Goal: Information Seeking & Learning: Learn about a topic

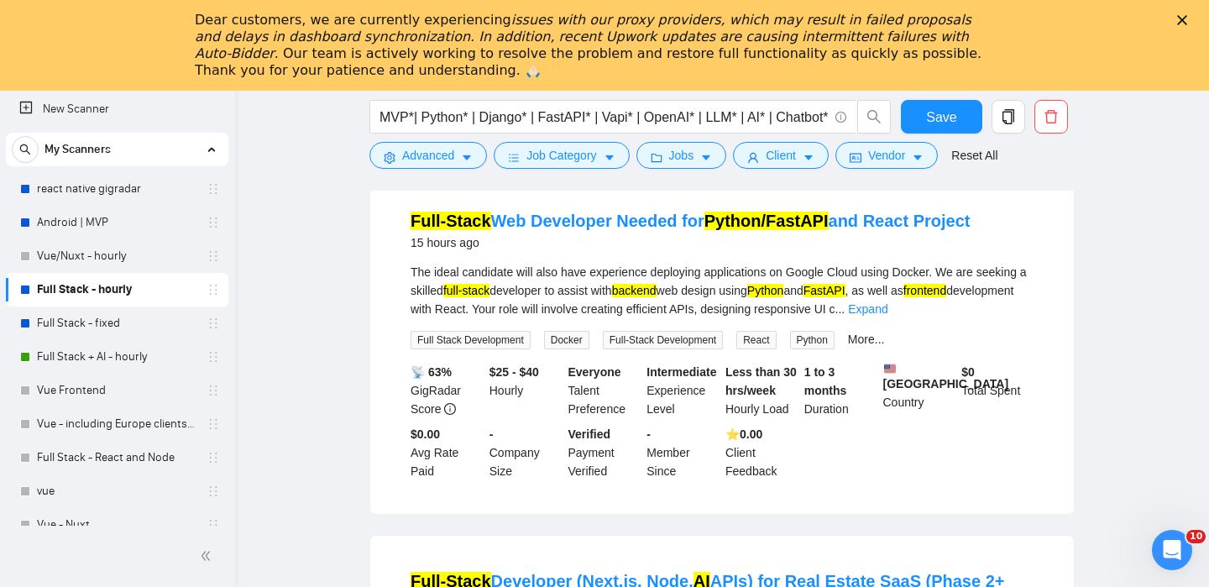
scroll to position [249, 0]
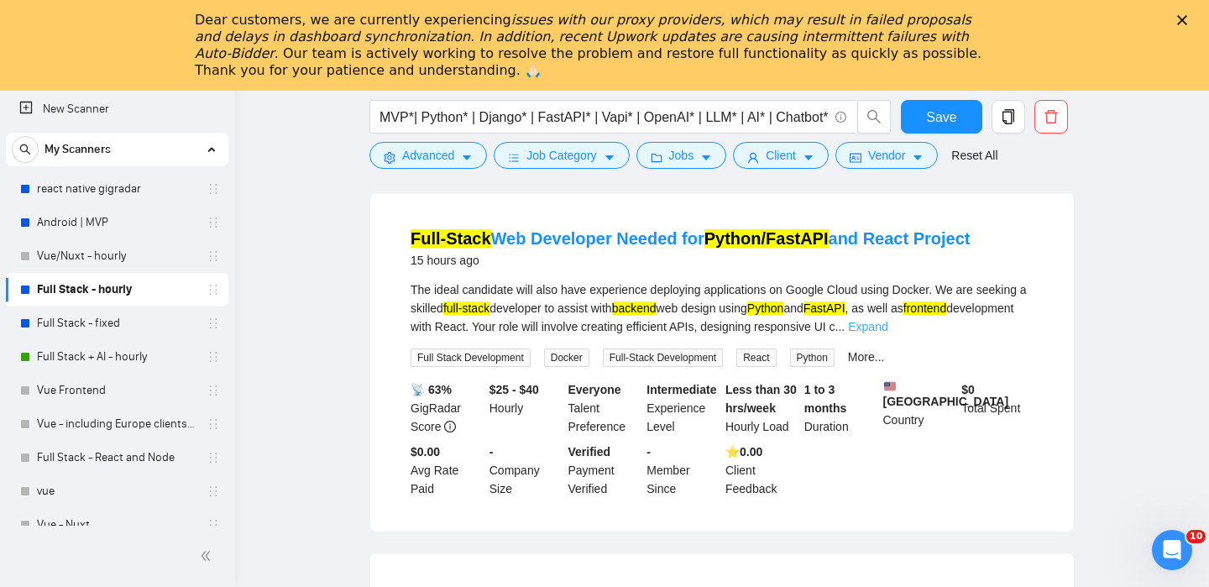
click at [887, 321] on link "Expand" at bounding box center [867, 326] width 39 height 13
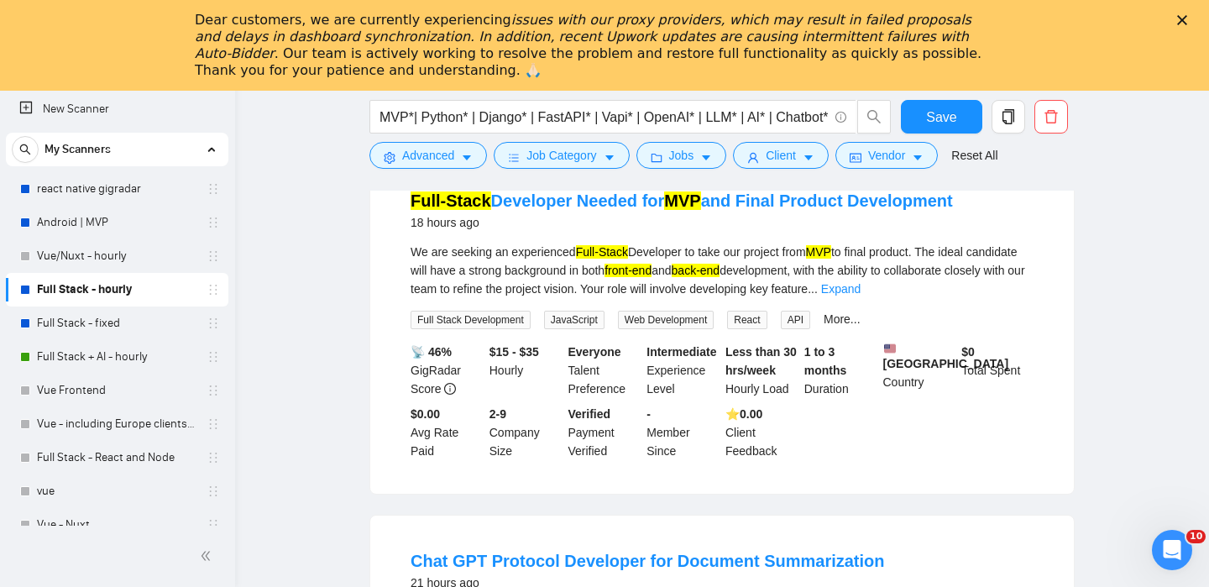
scroll to position [1429, 0]
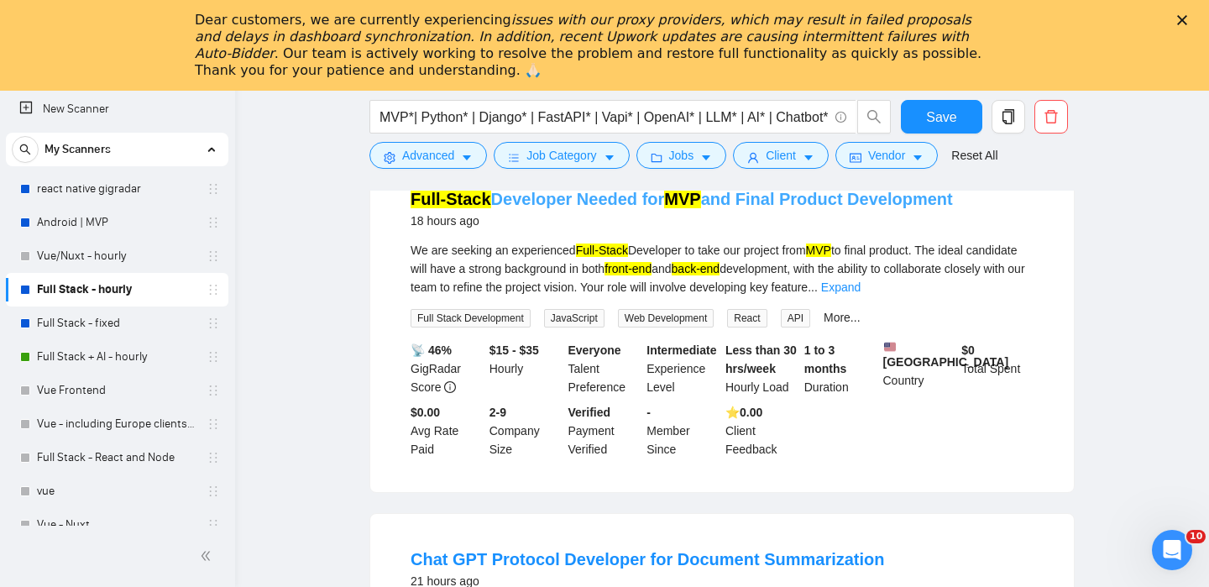
click at [545, 208] on link "Full-Stack Developer Needed for MVP and Final Product Development" at bounding box center [681, 199] width 542 height 18
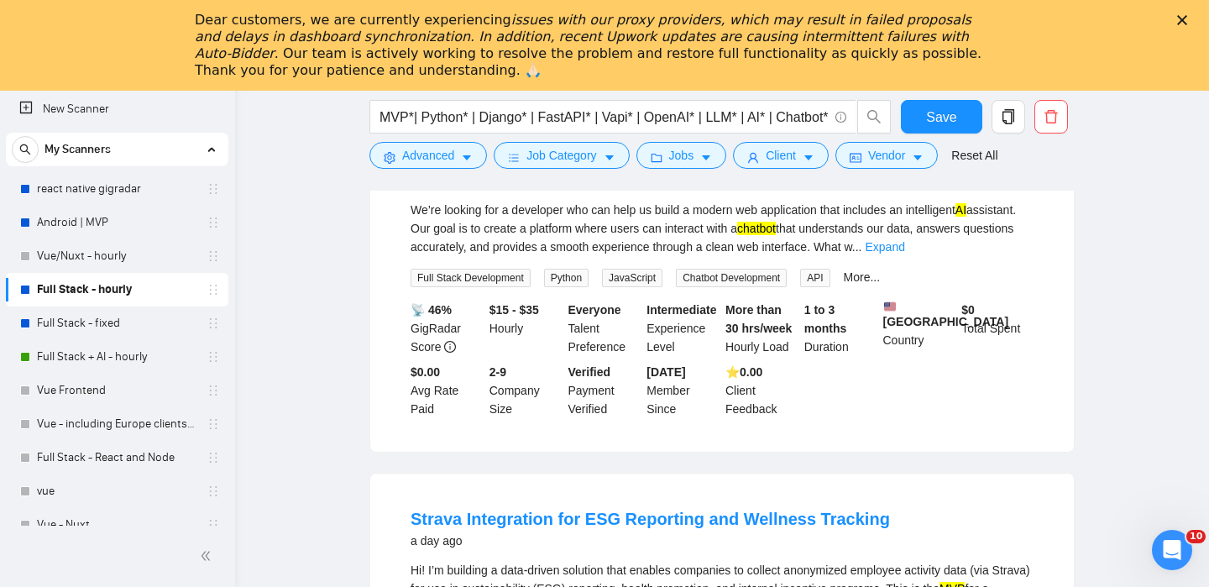
scroll to position [2558, 0]
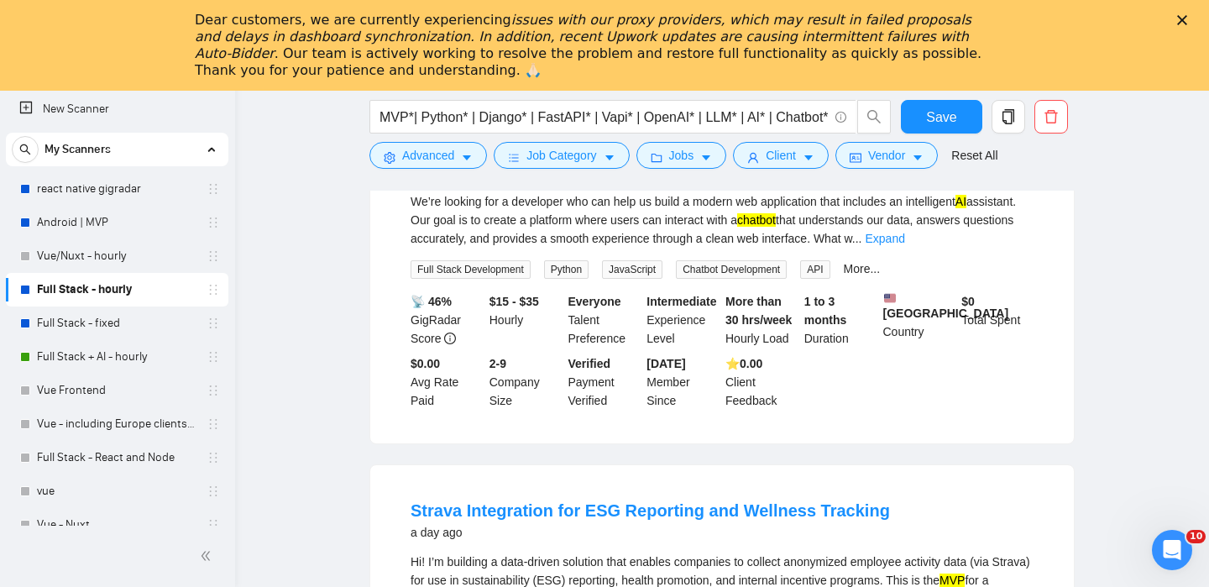
click at [482, 159] on mark "AI-Powered" at bounding box center [456, 150] width 92 height 18
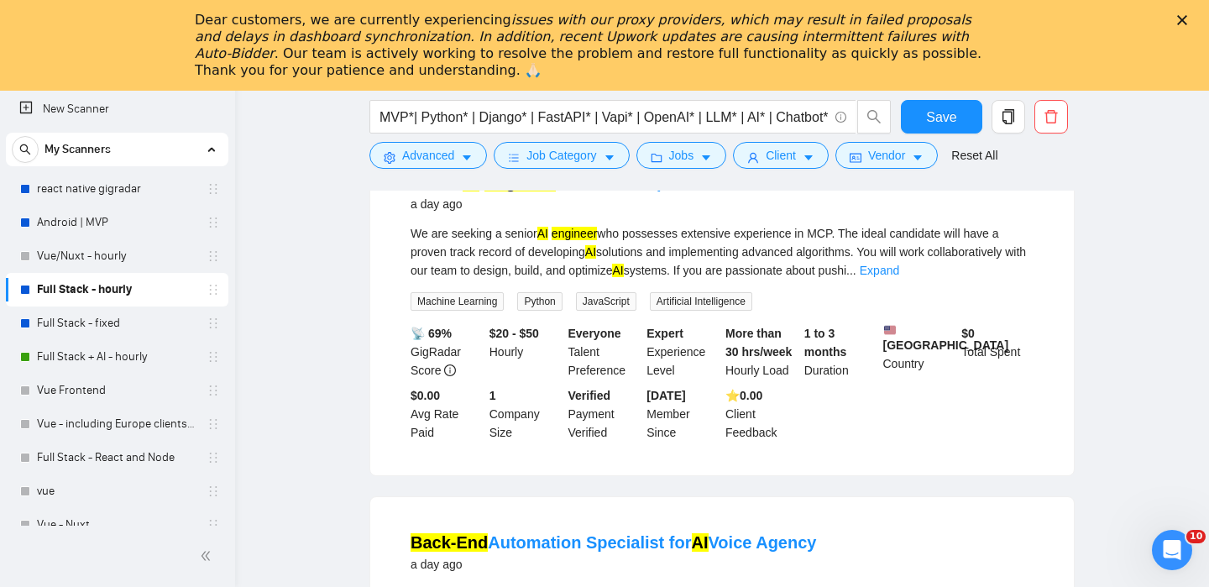
scroll to position [3256, 0]
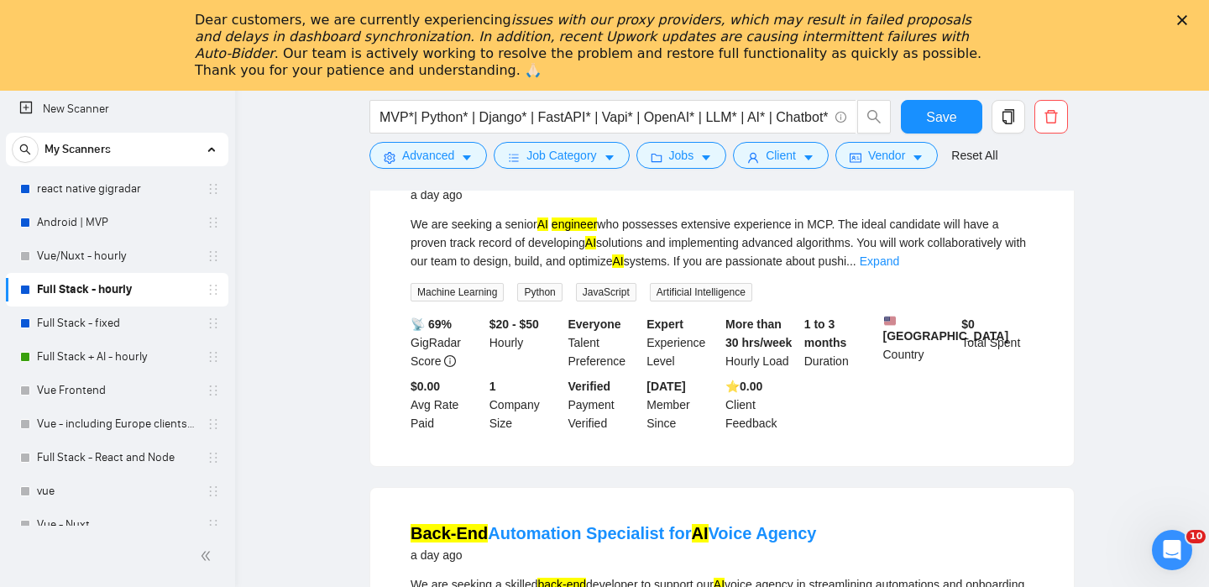
click at [500, 185] on h4 "Senior AI Engineer with MCP Expertise Needed" at bounding box center [593, 173] width 366 height 24
click at [494, 182] on mark "Engineer" at bounding box center [520, 173] width 72 height 18
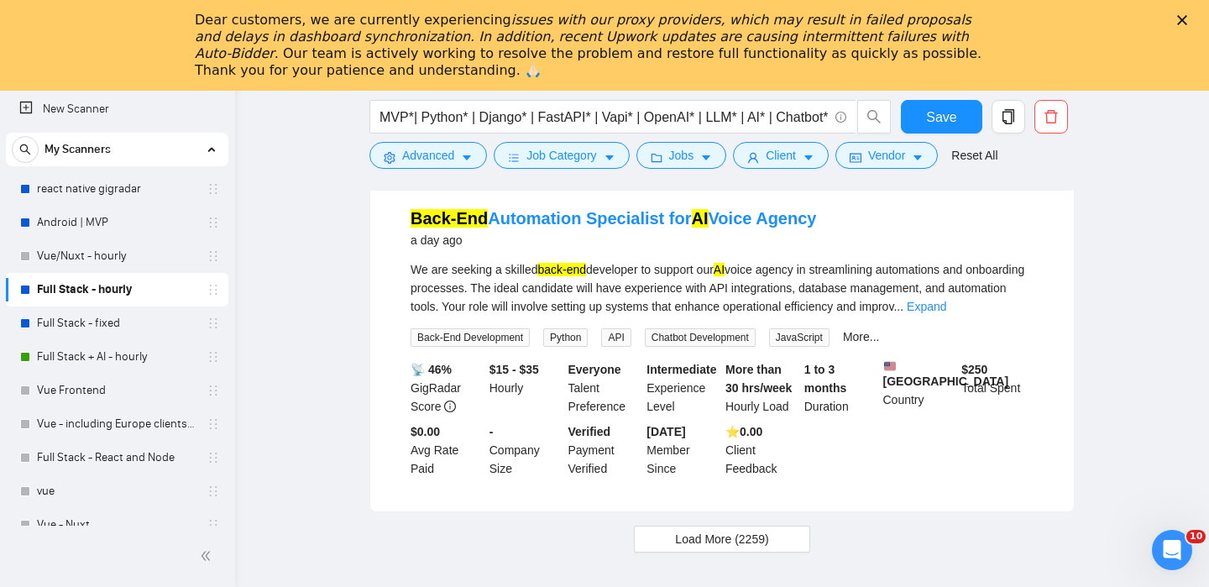
scroll to position [3571, 0]
click at [545, 227] on link "Back-End Automation Specialist for AI Voice Agency" at bounding box center [612, 217] width 405 height 18
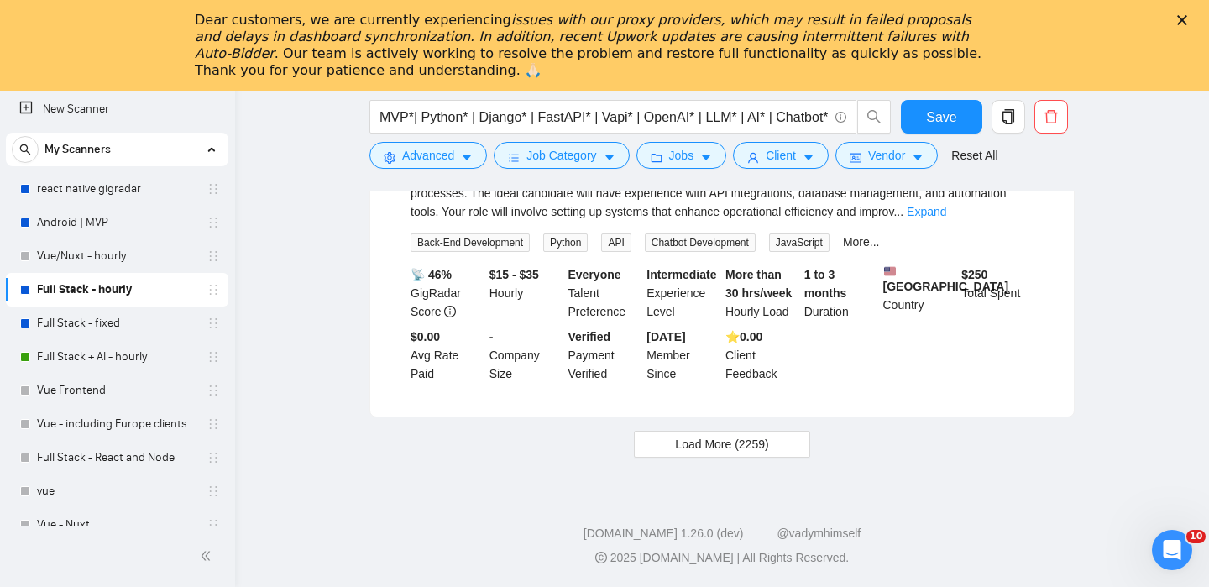
scroll to position [3757, 0]
click at [719, 444] on span "Load More (2259)" at bounding box center [721, 444] width 93 height 18
click at [696, 445] on icon "loading" at bounding box center [695, 447] width 17 height 17
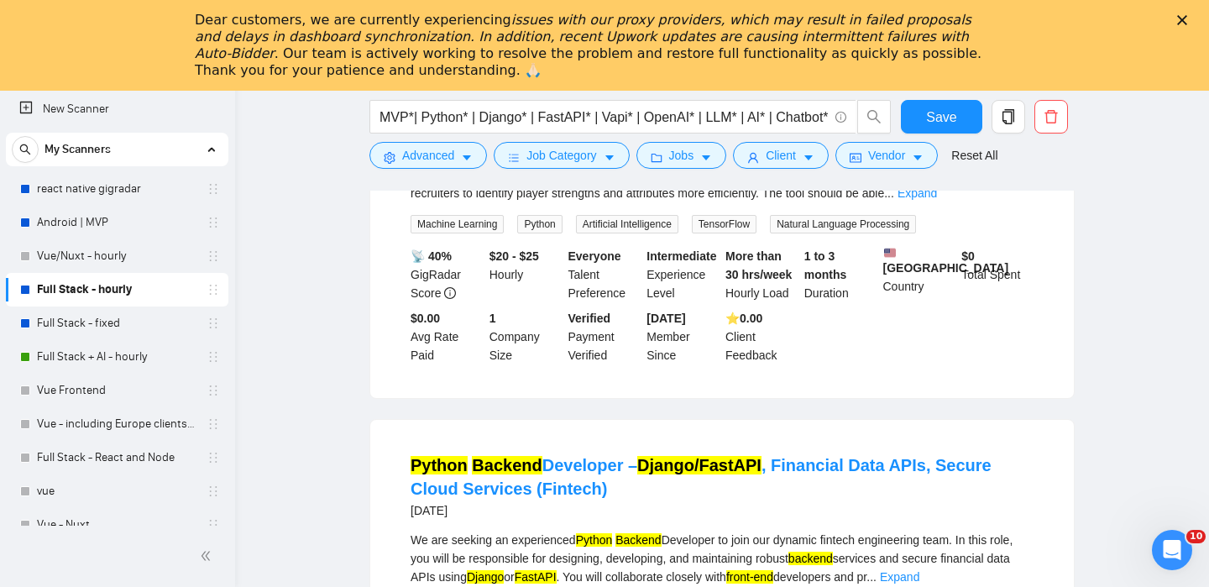
scroll to position [4024, 0]
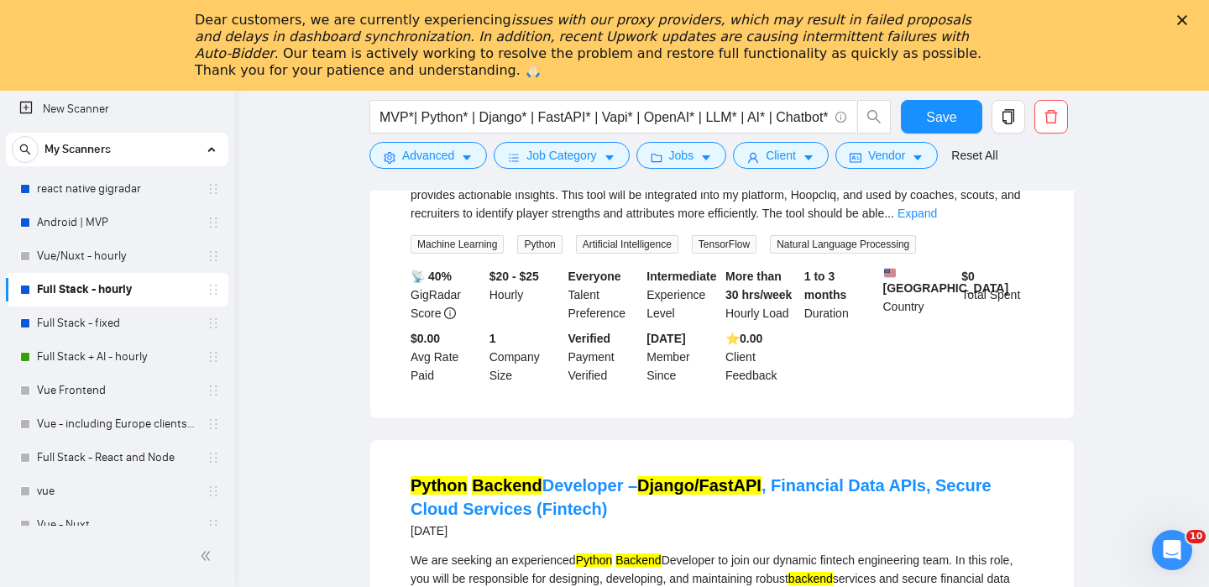
click at [467, 134] on link "Build an AI Tool to Analyze Basketball Film & Identify Player Attributes" at bounding box center [686, 125] width 552 height 18
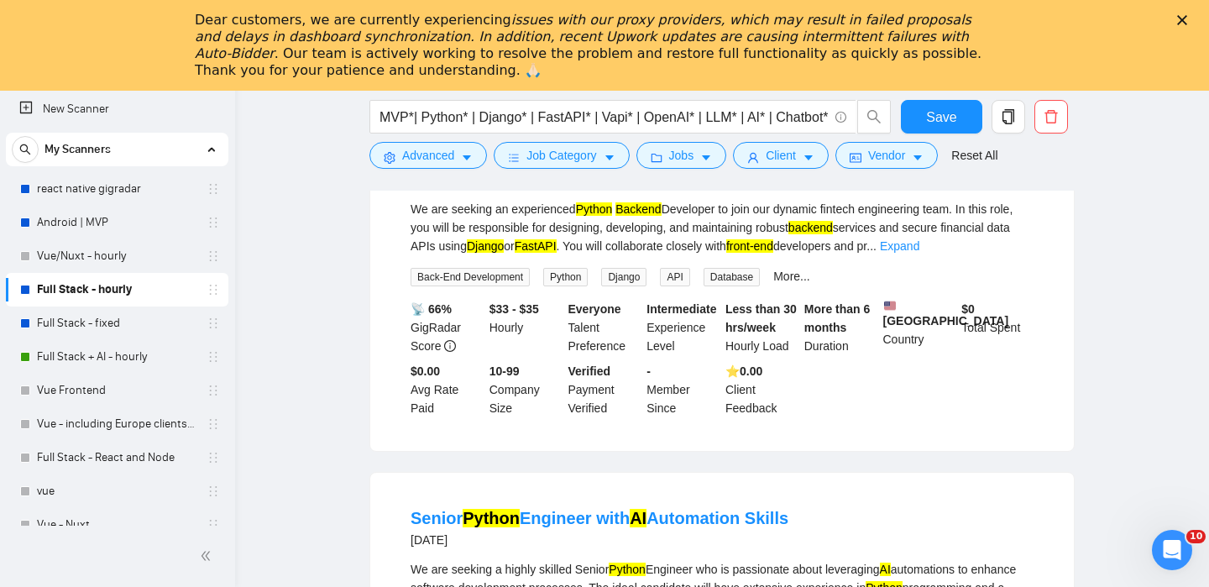
scroll to position [4378, 0]
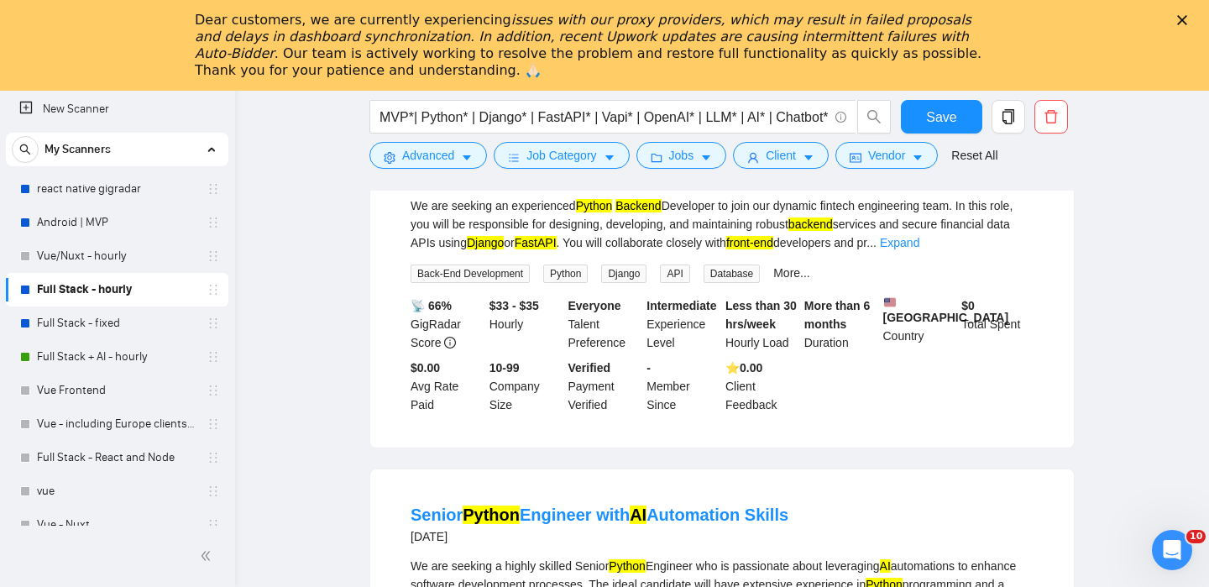
click at [532, 140] on mark "Backend" at bounding box center [507, 131] width 70 height 18
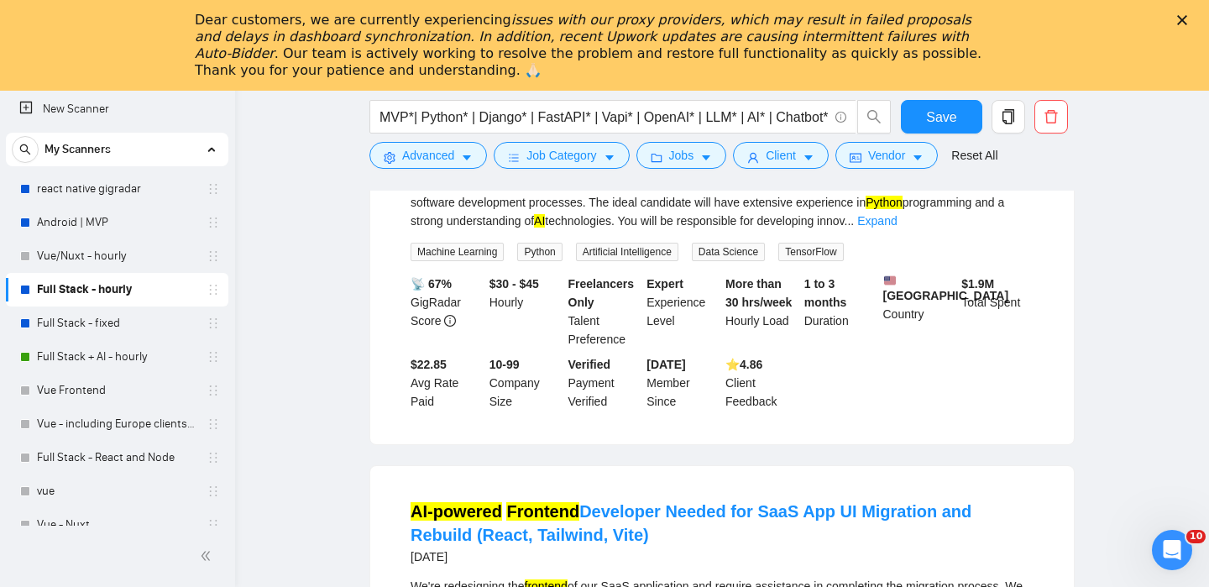
scroll to position [4766, 0]
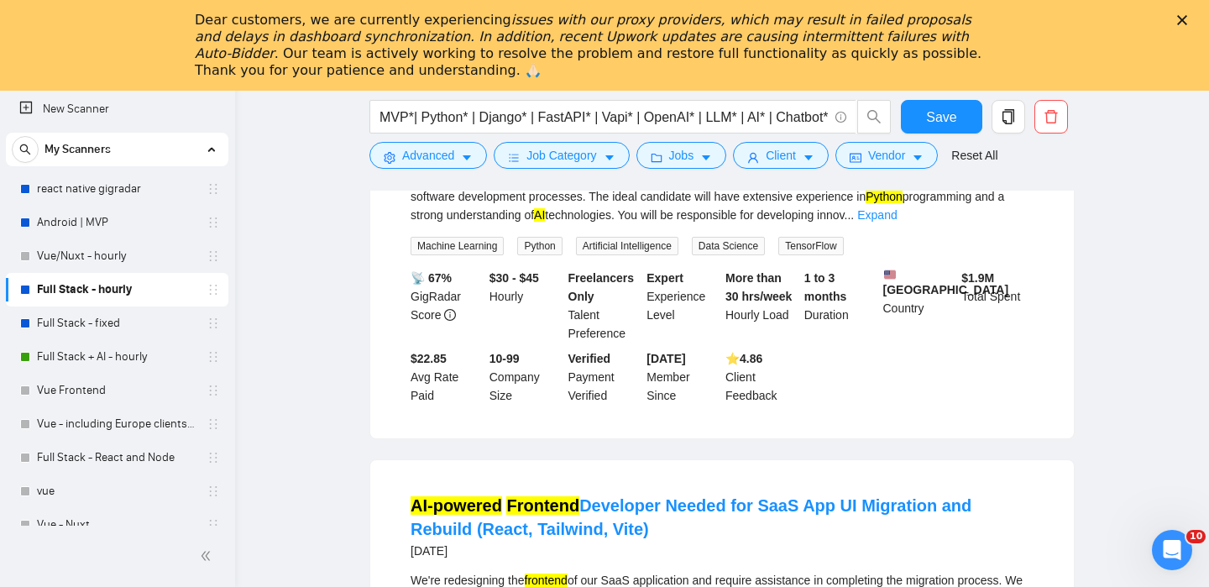
click at [535, 136] on link "Senior Python Engineer with AI Automation Skills" at bounding box center [599, 127] width 378 height 18
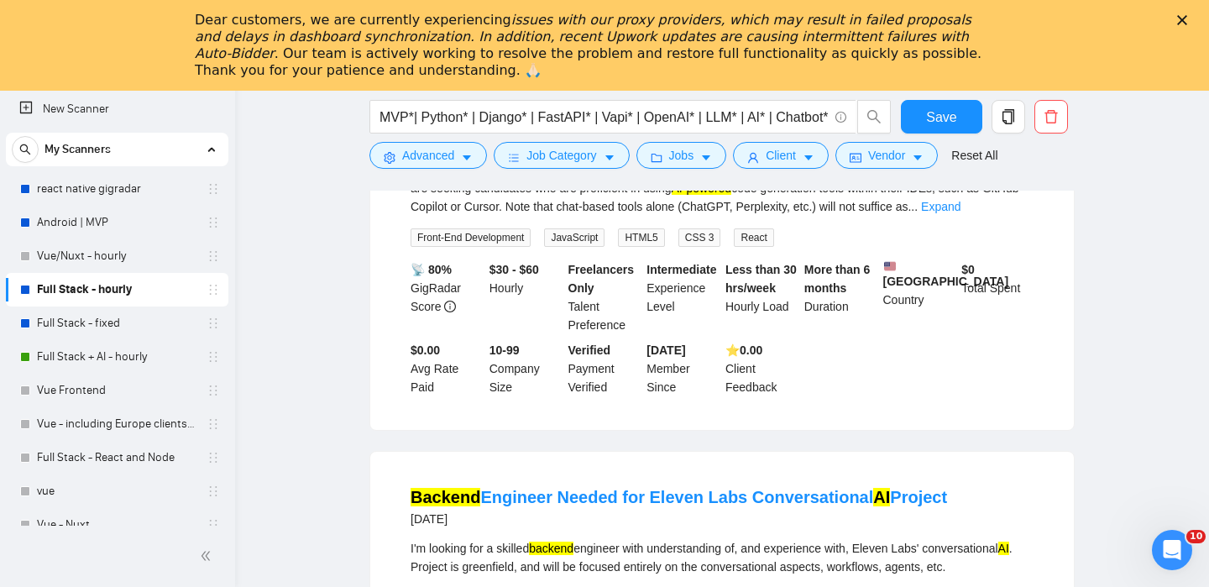
scroll to position [5179, 0]
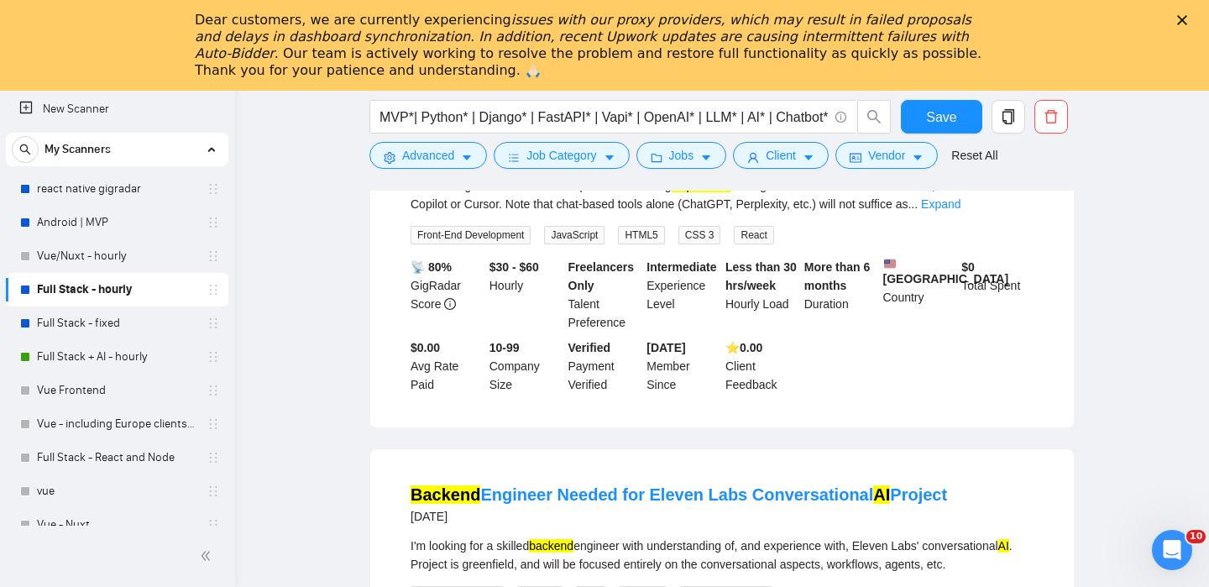
click at [593, 125] on link "AI-powered Frontend Developer Needed for SaaS App UI Migration and Rebuild (Rea…" at bounding box center [690, 104] width 561 height 42
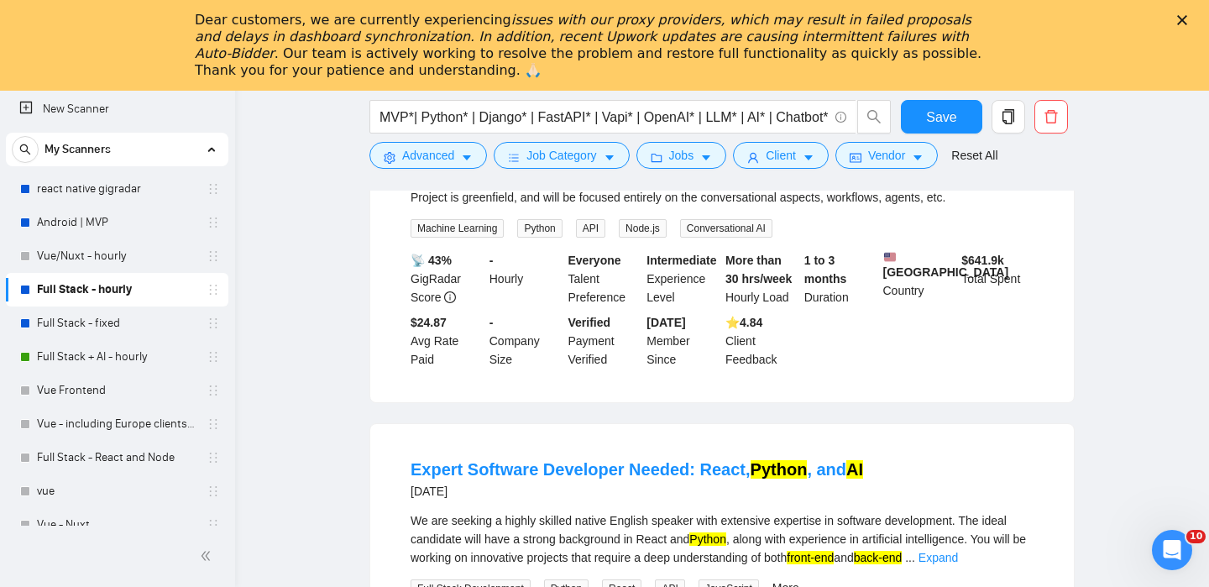
scroll to position [5546, 0]
click at [538, 136] on link "Backend Engineer Needed for Eleven Labs Conversational AI Project" at bounding box center [678, 127] width 536 height 18
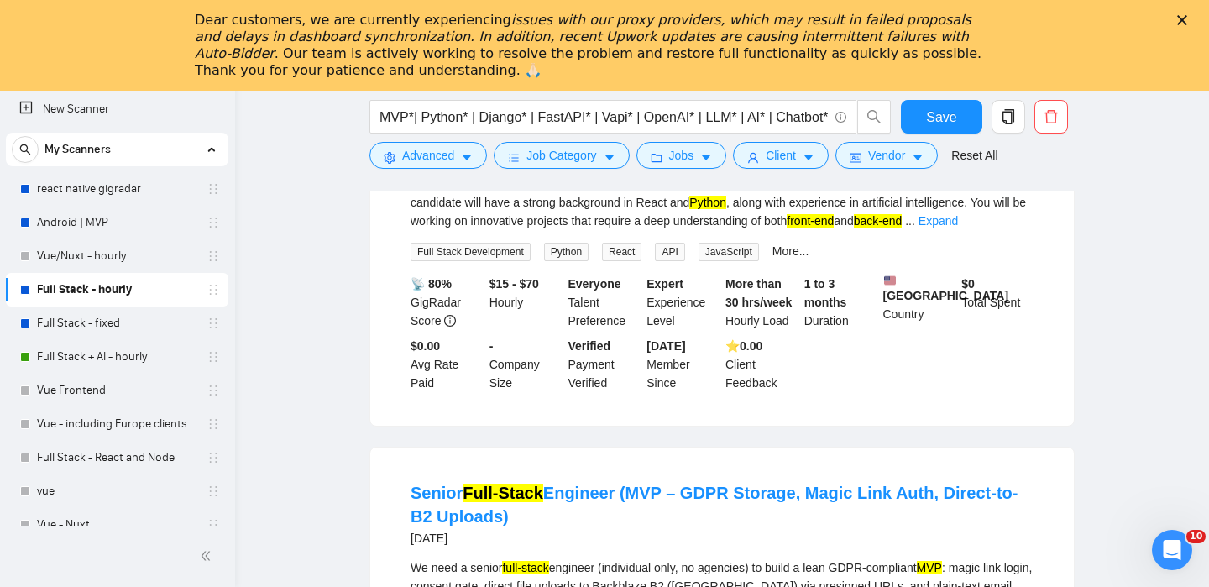
scroll to position [5885, 0]
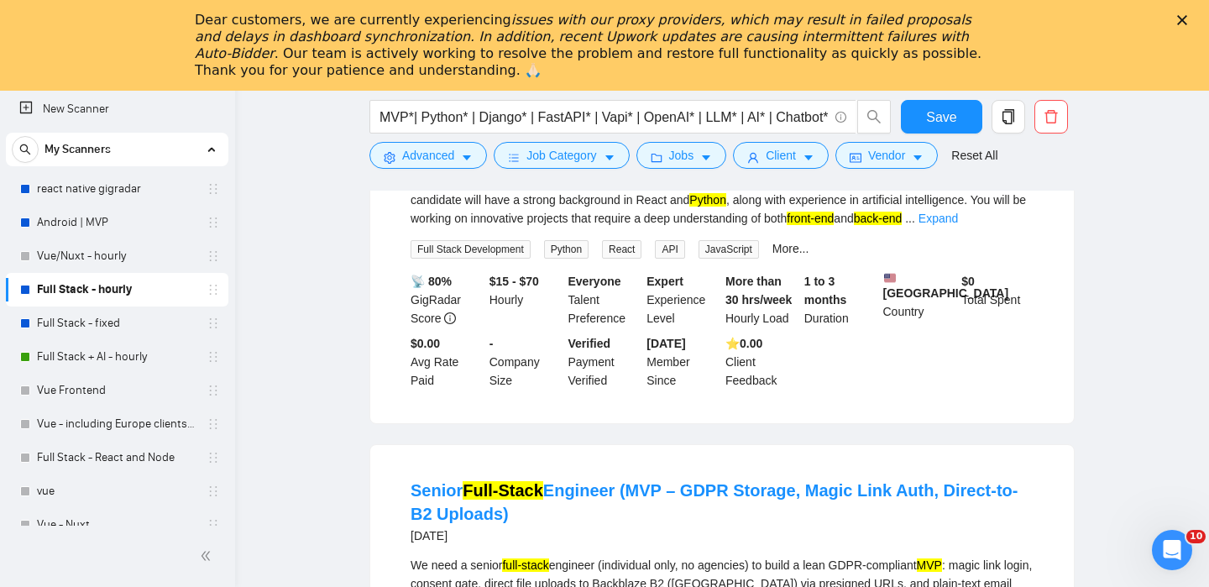
click at [525, 139] on link "Expert Software Developer Needed: React, Python , and AI" at bounding box center [636, 130] width 452 height 18
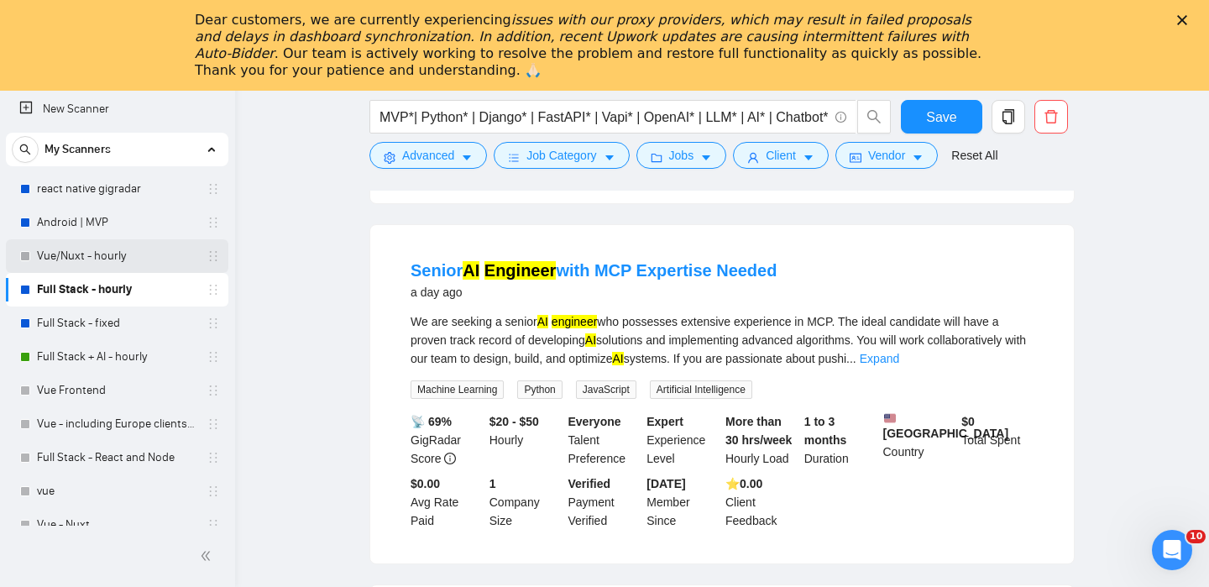
scroll to position [3064, 0]
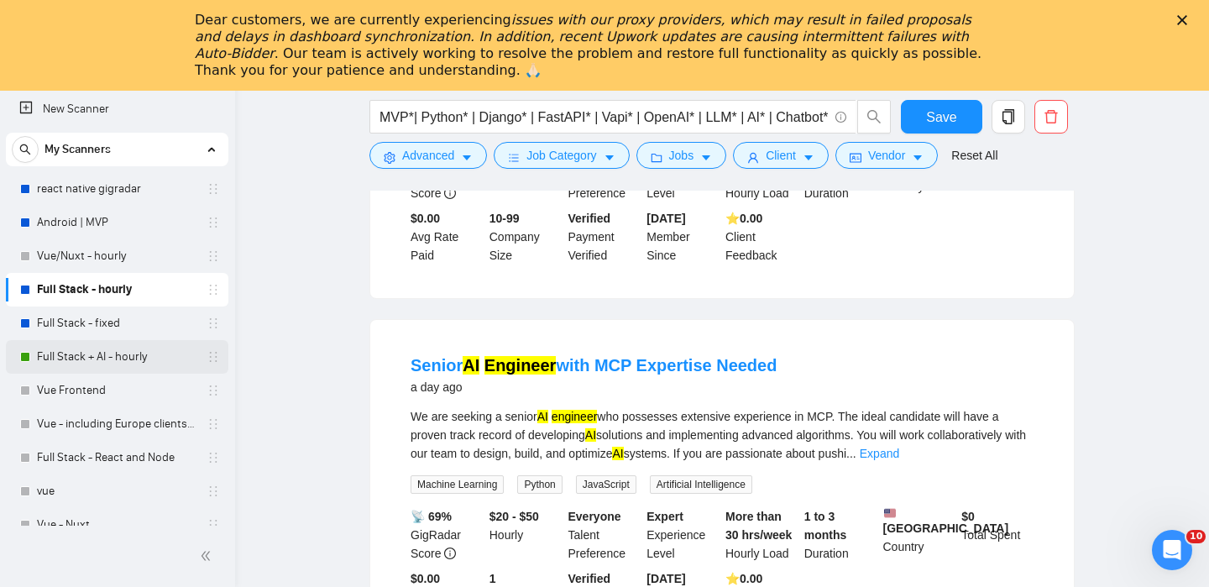
click at [131, 357] on link "Full Stack + AI - hourly" at bounding box center [116, 357] width 159 height 34
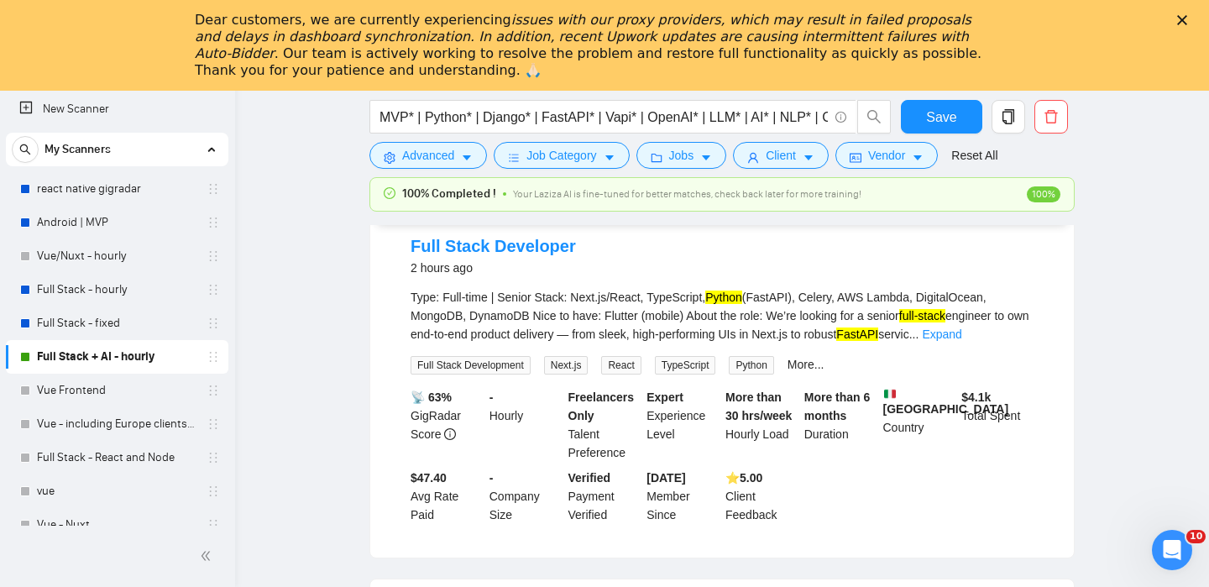
scroll to position [274, 0]
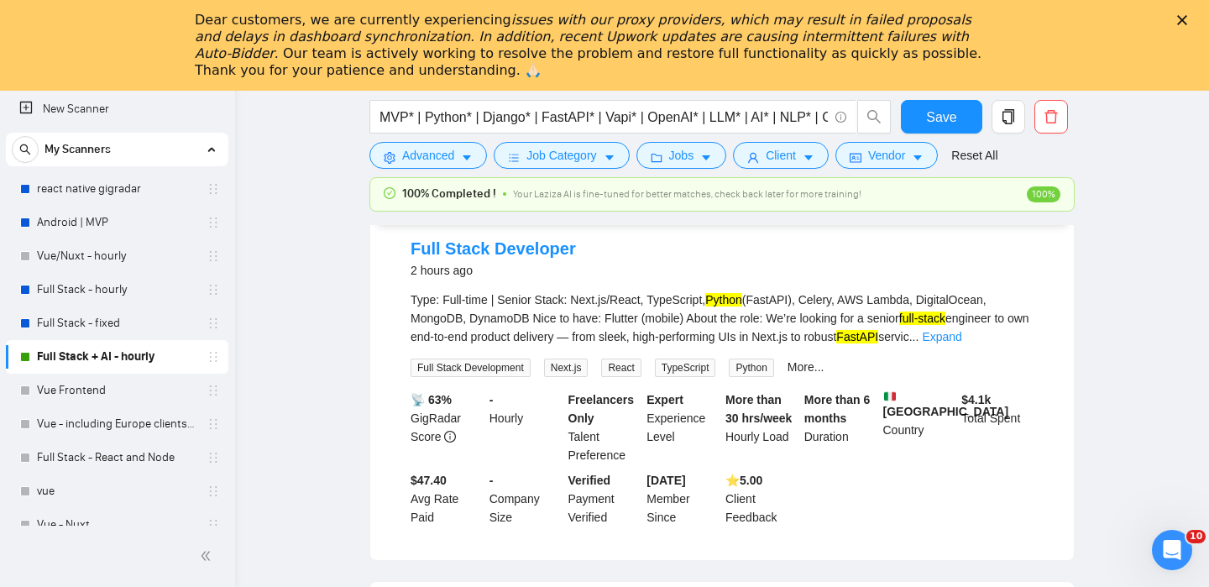
click at [462, 261] on div "2 hours ago" at bounding box center [492, 270] width 165 height 20
click at [467, 257] on link "Full Stack Developer" at bounding box center [492, 248] width 165 height 18
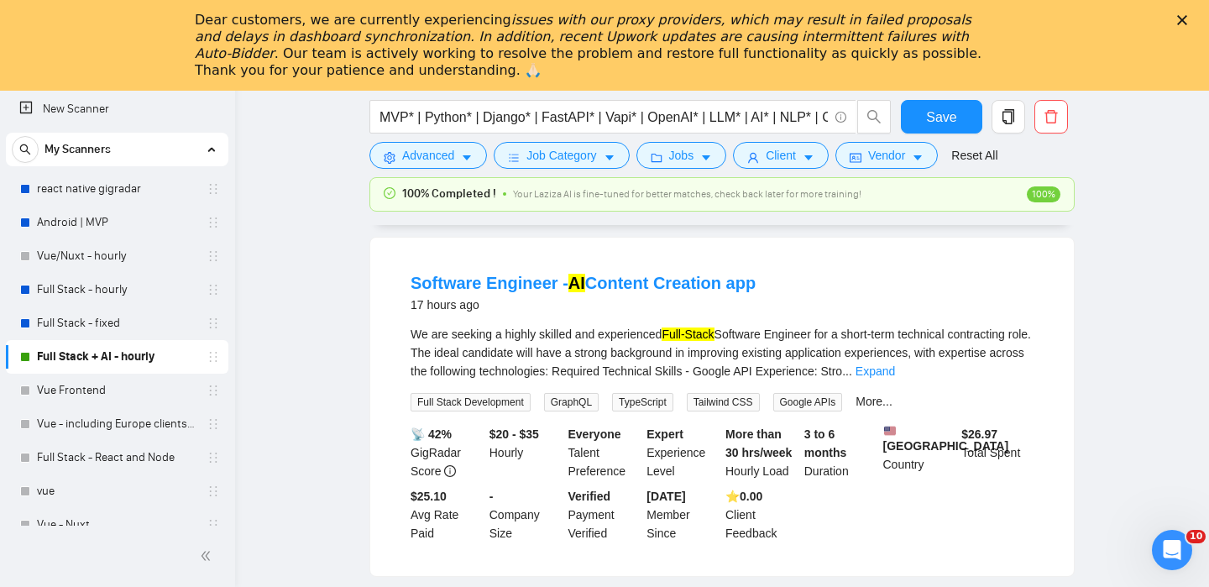
scroll to position [981, 0]
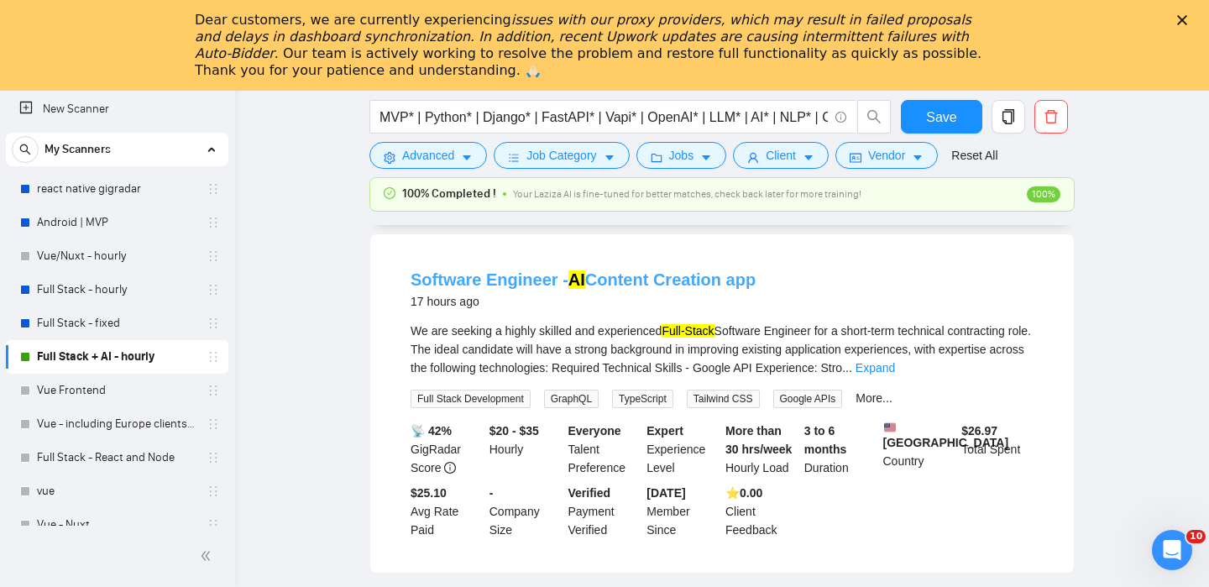
click at [563, 288] on link "Software Engineer - AI Content Creation app" at bounding box center [582, 279] width 345 height 18
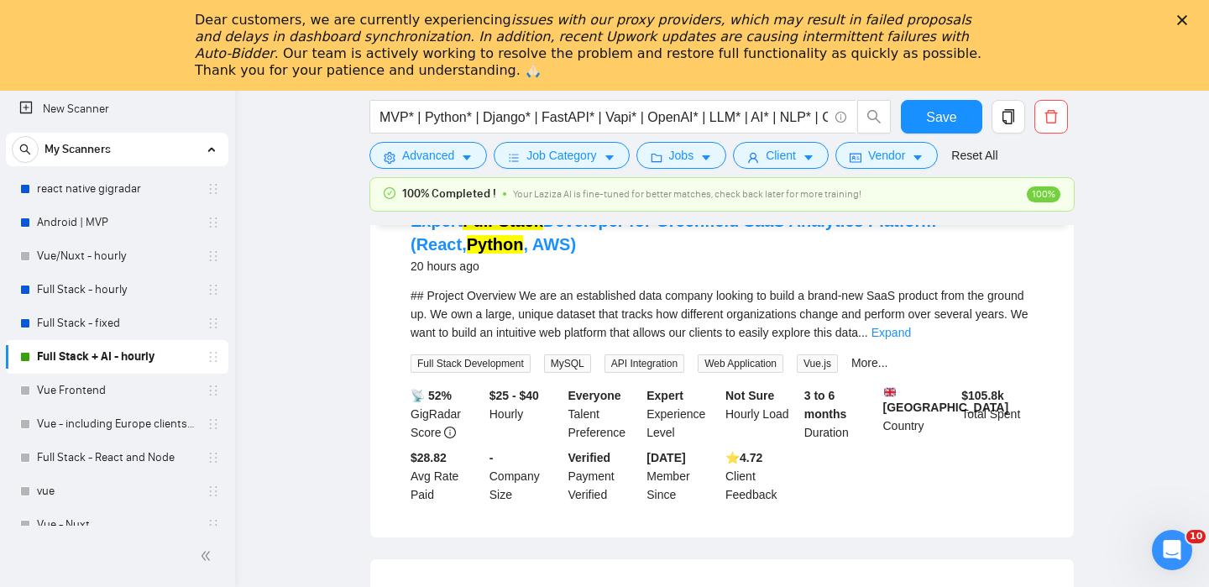
scroll to position [1397, 0]
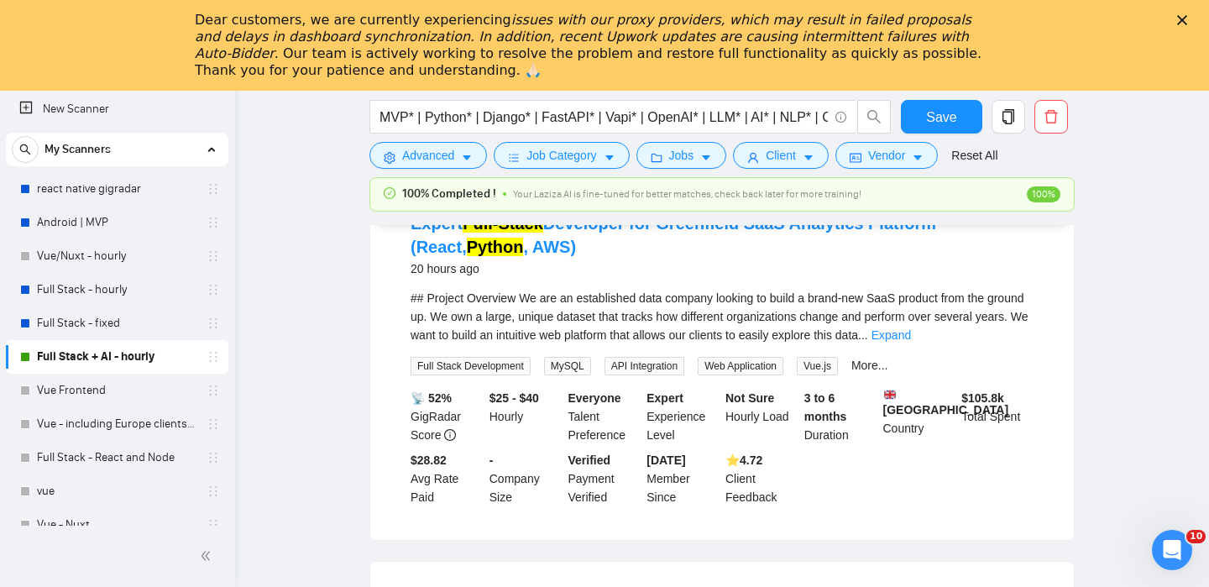
click at [527, 255] on h4 "Expert Full-Stack Developer for Greenfield SaaS Analytics Platform (React, Pyth…" at bounding box center [721, 235] width 623 height 47
click at [532, 232] on mark "Full-Stack" at bounding box center [502, 223] width 81 height 18
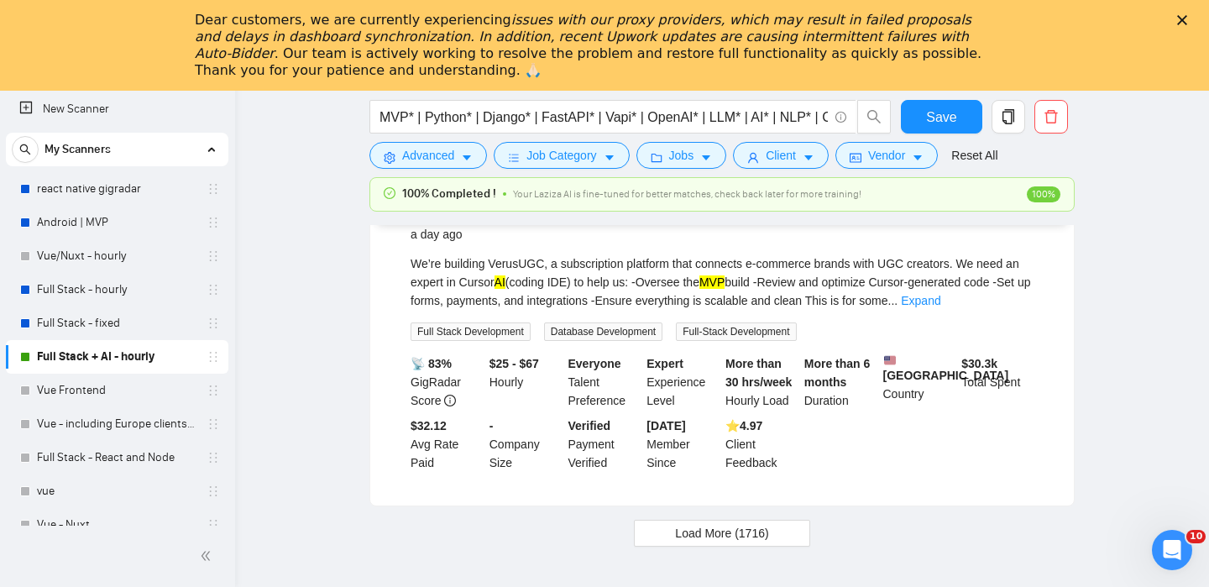
scroll to position [3676, 0]
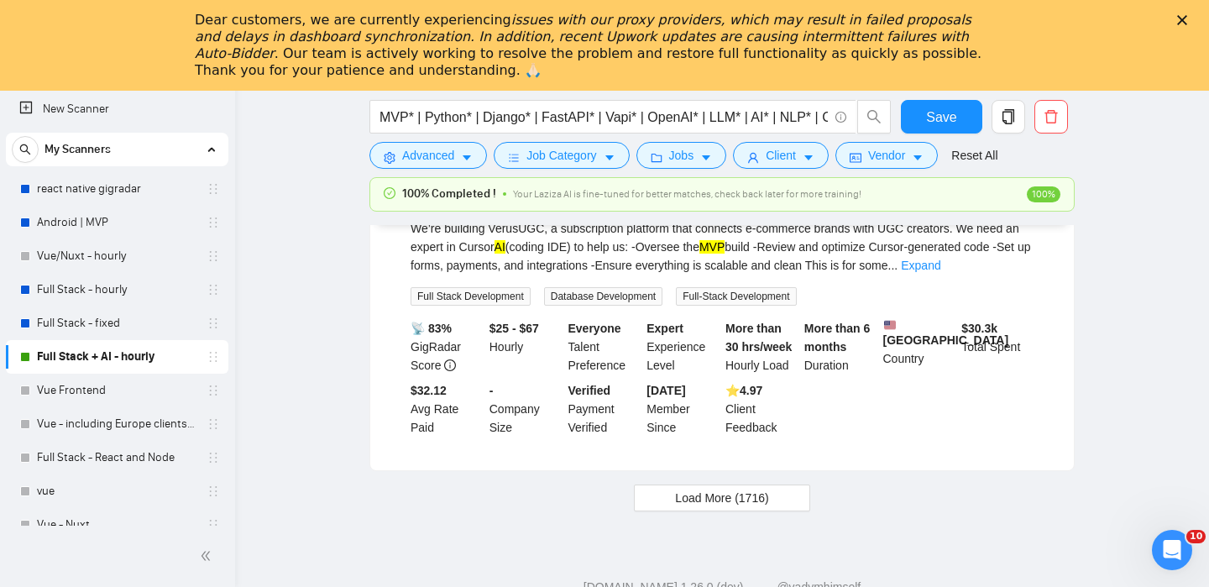
click at [571, 186] on mark "Engineer" at bounding box center [580, 177] width 72 height 18
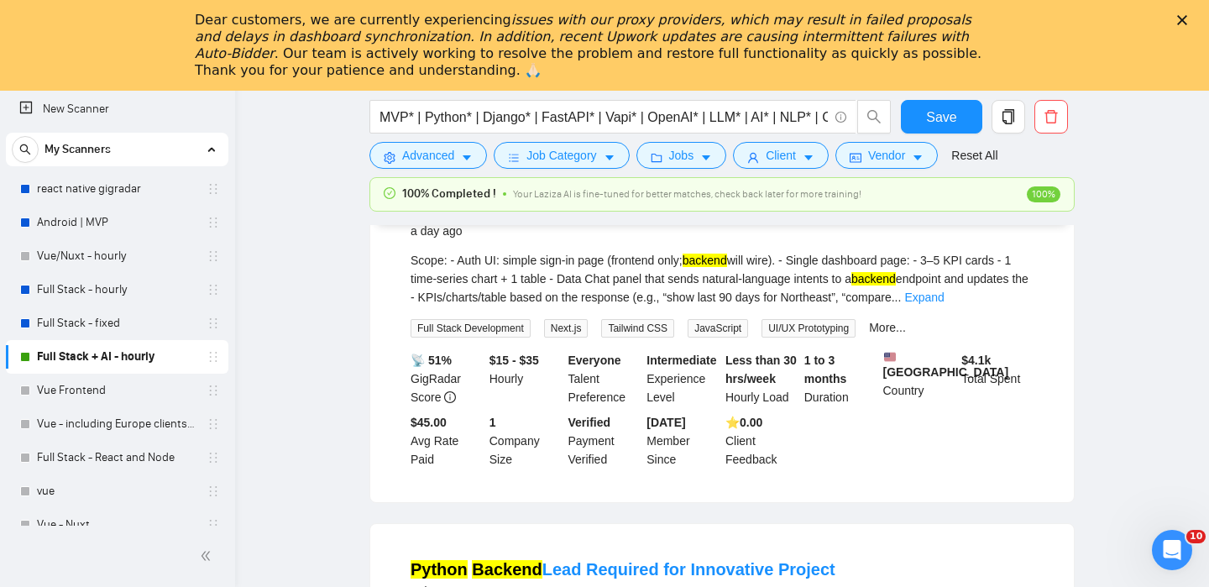
scroll to position [1949, 0]
